Goal: Transaction & Acquisition: Obtain resource

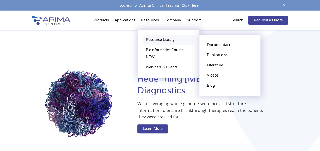
click at [153, 39] on link "Resource Library" at bounding box center [168, 40] width 51 height 10
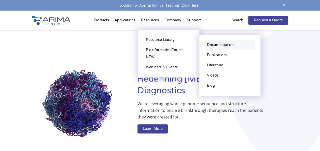
click at [224, 46] on link "Documentation" at bounding box center [230, 45] width 51 height 10
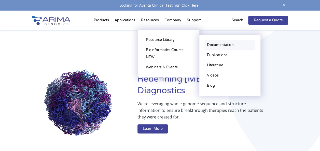
click at [224, 46] on link "Documentation" at bounding box center [230, 45] width 51 height 10
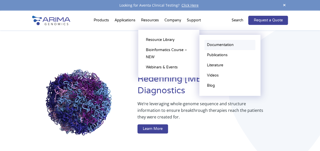
click at [213, 44] on link "Documentation" at bounding box center [230, 45] width 51 height 10
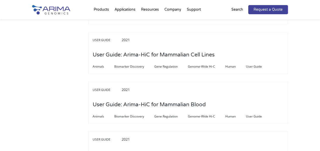
scroll to position [1320, 0]
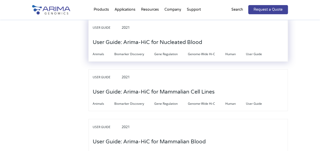
click at [176, 38] on h3 "User Guide: Arima-HiC for Nucleated Blood" at bounding box center [148, 43] width 110 height 16
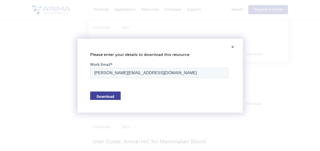
scroll to position [0, 0]
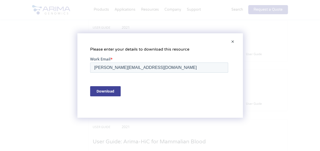
click at [114, 92] on input "Download" at bounding box center [105, 91] width 31 height 10
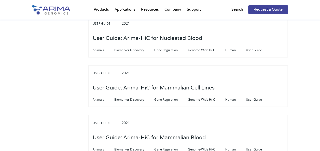
scroll to position [1374, 0]
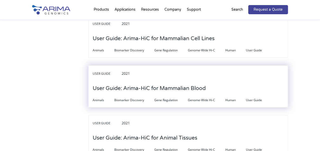
click at [181, 82] on h3 "User Guide: Arima-HiC for Mammalian Blood" at bounding box center [149, 88] width 113 height 16
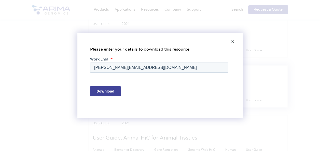
scroll to position [0, 0]
click at [103, 90] on input "Download" at bounding box center [105, 91] width 31 height 10
